Goal: Task Accomplishment & Management: Manage account settings

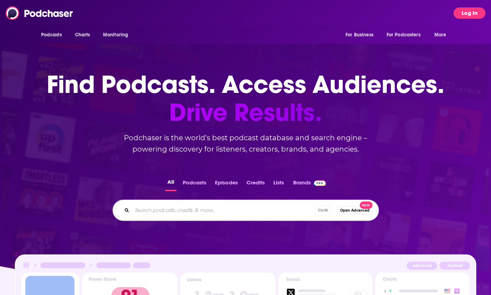
click at [461, 17] on button "Log In" at bounding box center [469, 12] width 32 height 11
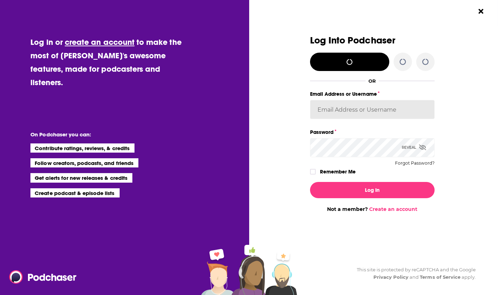
type input "[EMAIL_ADDRESS][DOMAIN_NAME]"
click at [383, 110] on input "[EMAIL_ADDRESS][DOMAIN_NAME]" at bounding box center [372, 109] width 124 height 19
click at [292, 160] on div "Dialog" at bounding box center [247, 123] width 124 height 177
click at [420, 146] on icon "Dialog" at bounding box center [422, 148] width 7 height 6
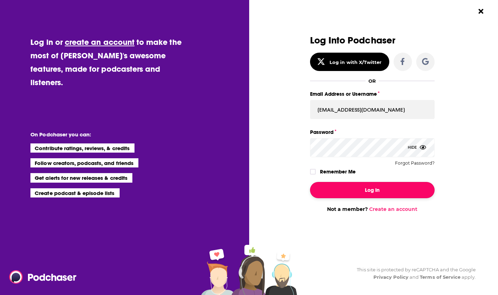
click at [323, 192] on button "Log In" at bounding box center [372, 190] width 124 height 16
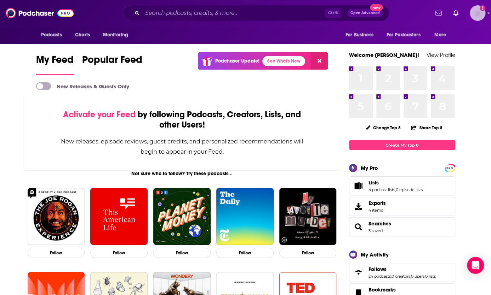
click at [472, 9] on img "Logged in as ChelseaCoynePR" at bounding box center [477, 13] width 16 height 16
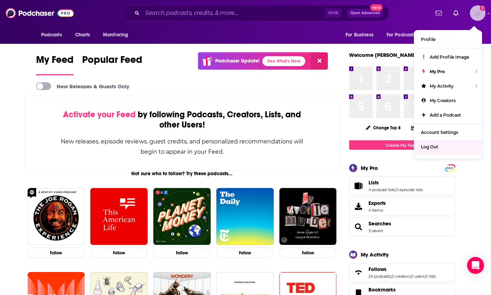
click at [444, 145] on div "Log Out" at bounding box center [447, 147] width 68 height 15
